Goal: Navigation & Orientation: Find specific page/section

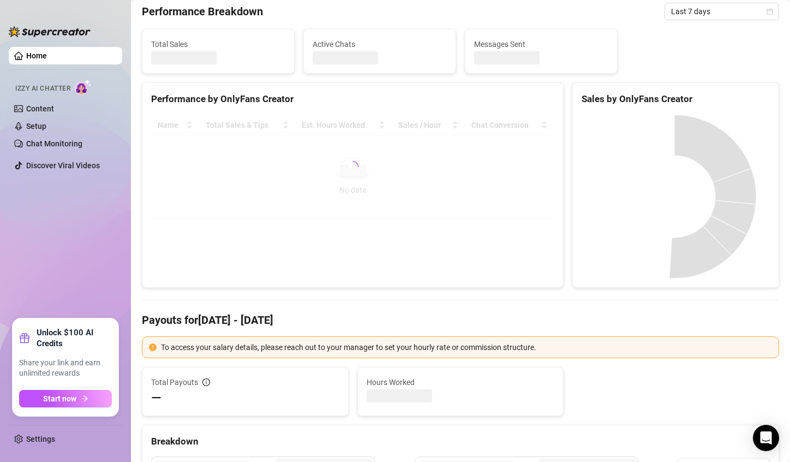
scroll to position [109, 0]
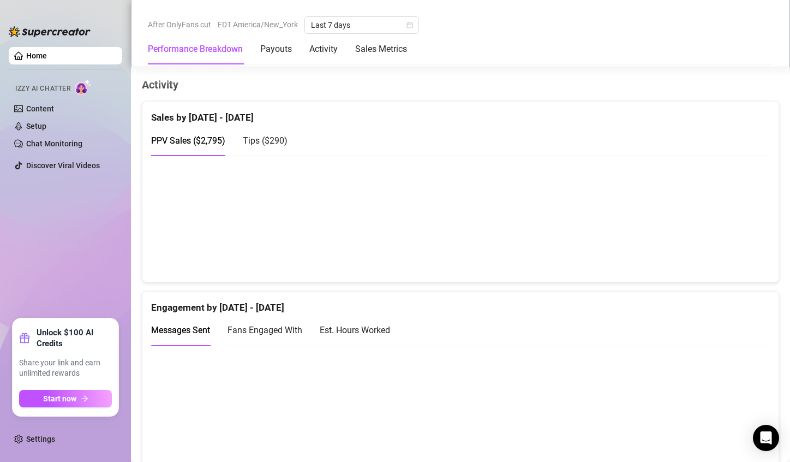
scroll to position [558, 0]
